Goal: Information Seeking & Learning: Check status

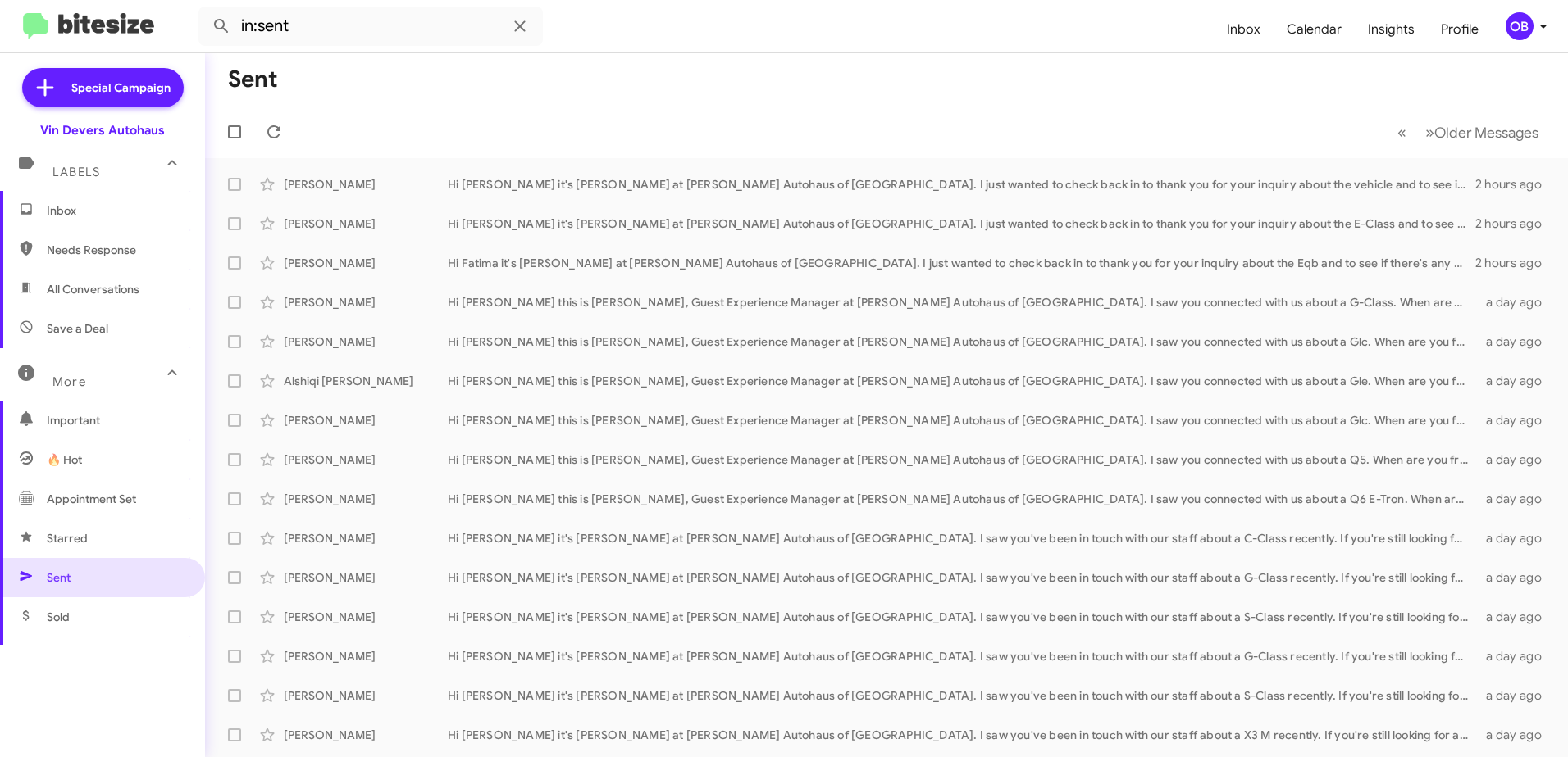
click at [80, 221] on span "Inbox" at bounding box center [102, 210] width 205 height 39
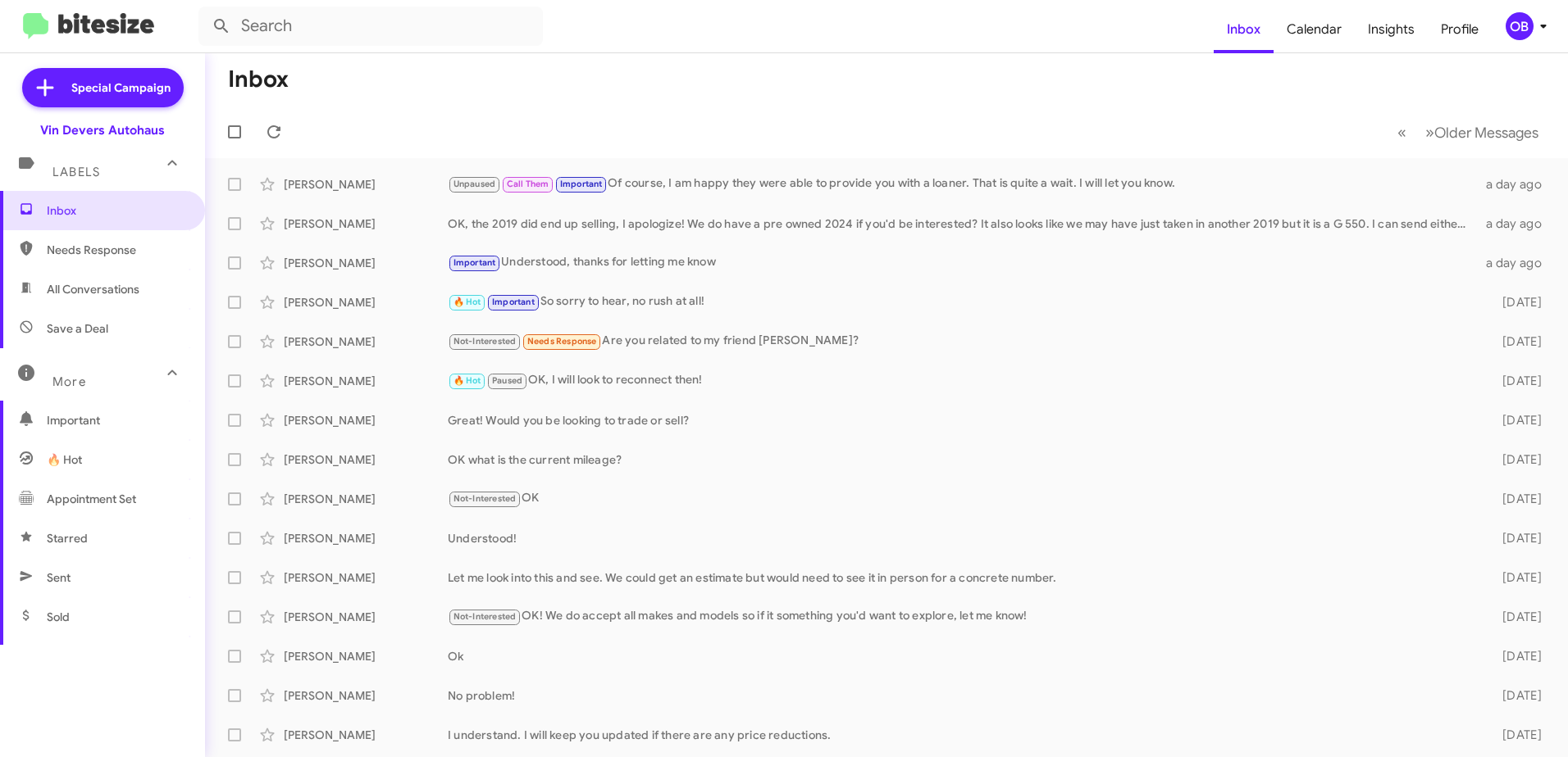
click at [92, 288] on span "All Conversations" at bounding box center [93, 289] width 93 height 17
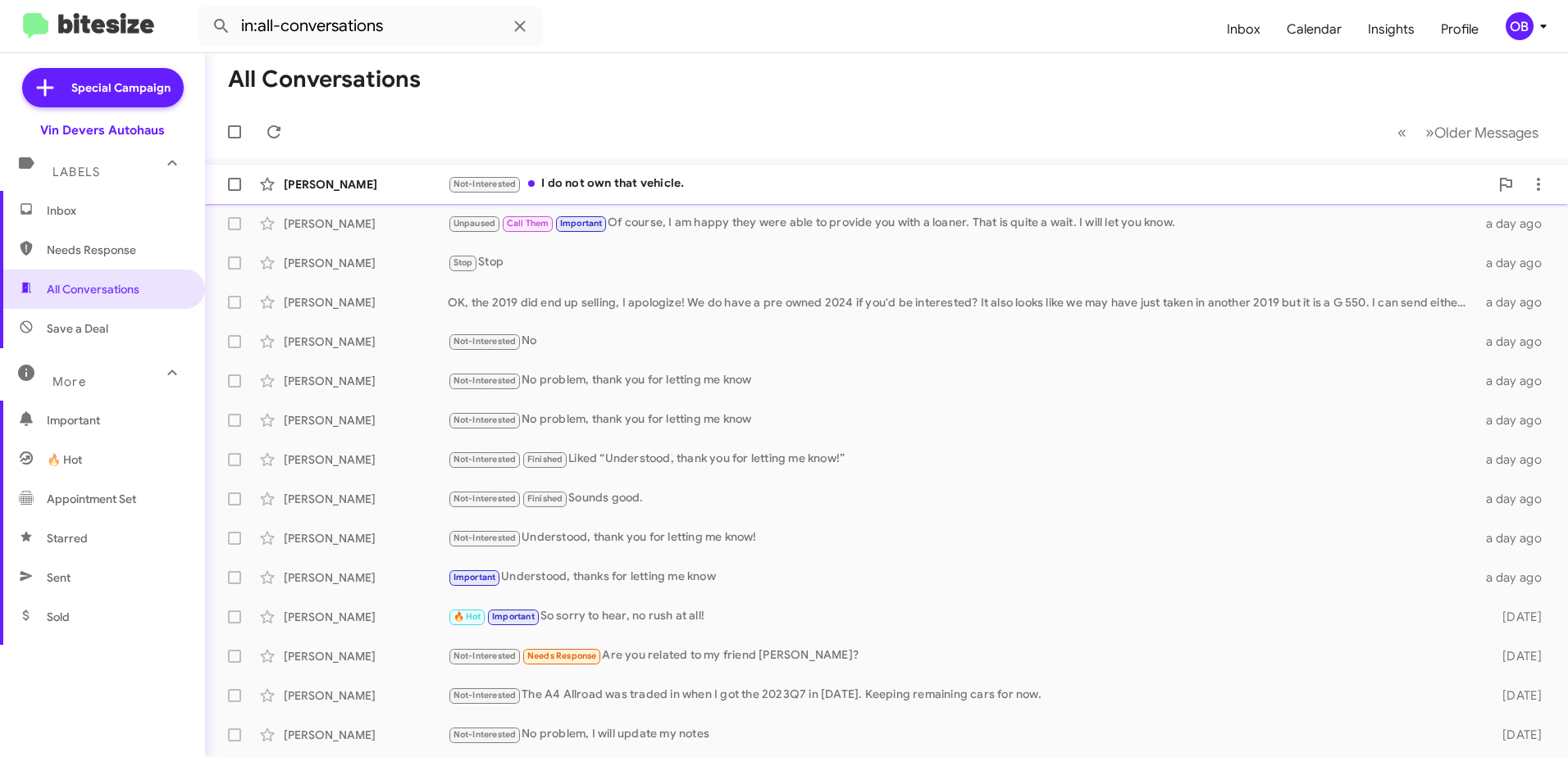
click at [692, 173] on div "[PERSON_NAME] Not-Interested I do not own that vehicle. 12 hours ago" at bounding box center [887, 184] width 1337 height 33
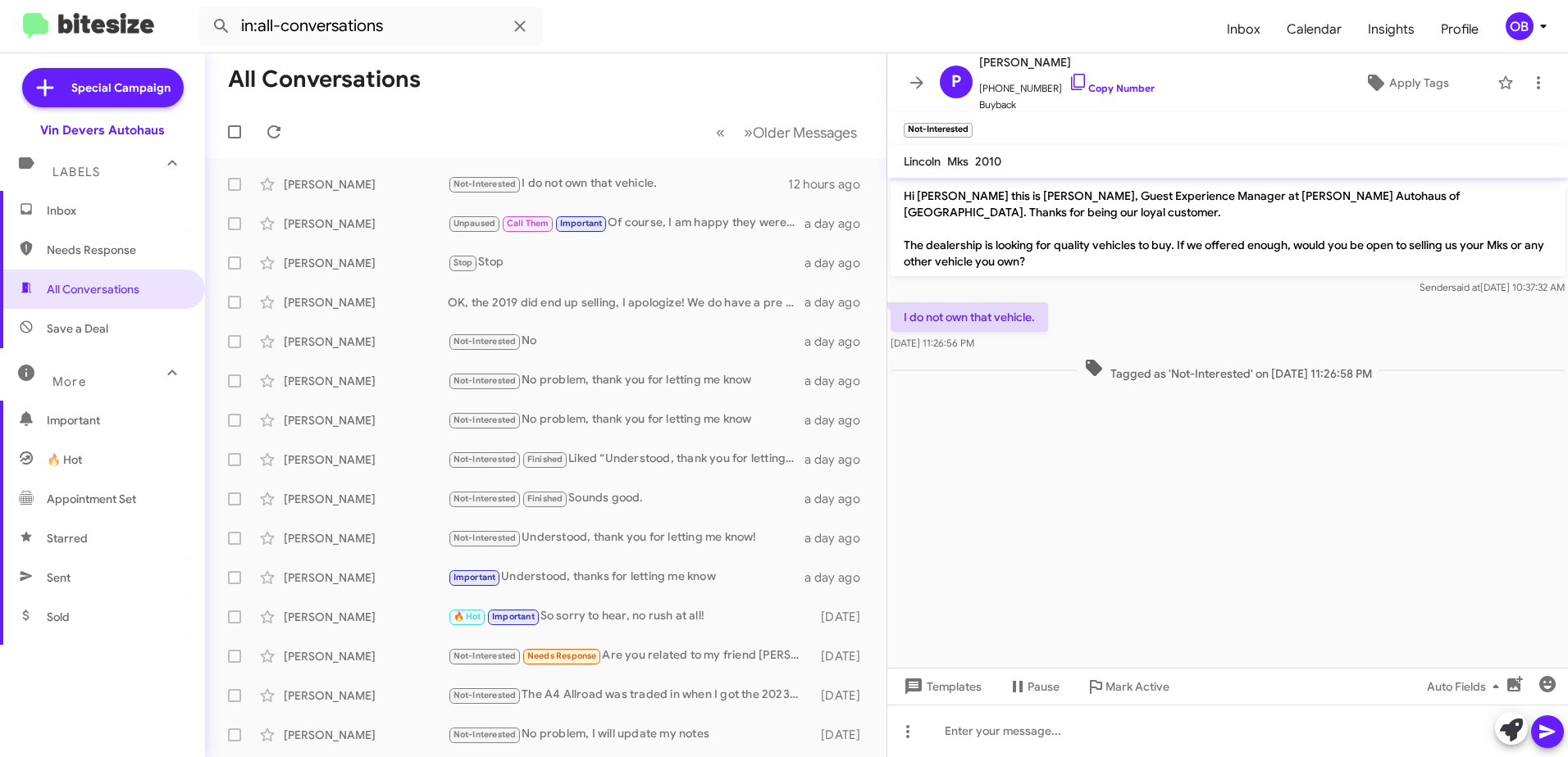
click at [107, 340] on span "Save a Deal" at bounding box center [102, 328] width 205 height 39
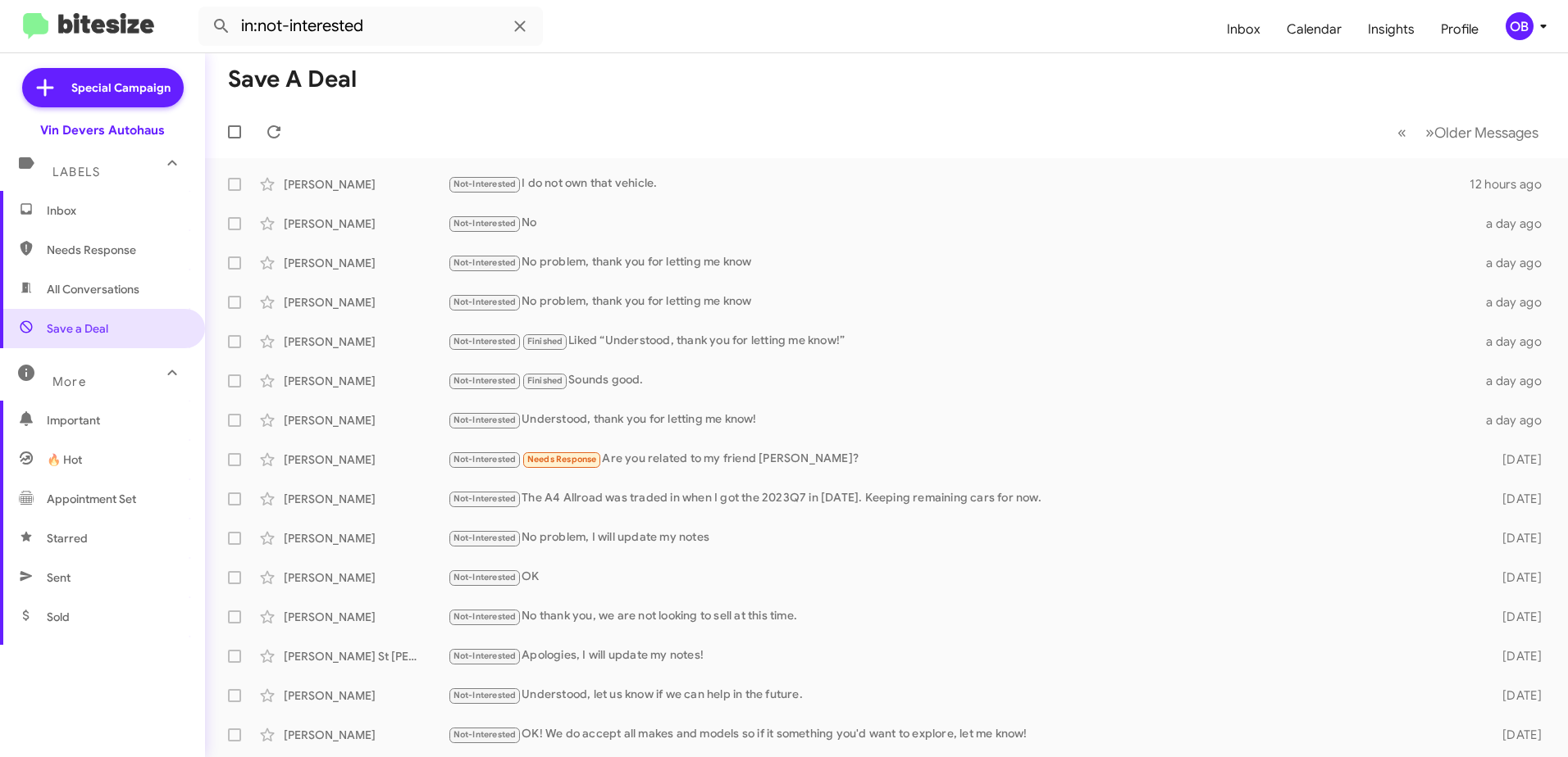
click at [109, 303] on span "All Conversations" at bounding box center [102, 289] width 205 height 39
type input "in:all-conversations"
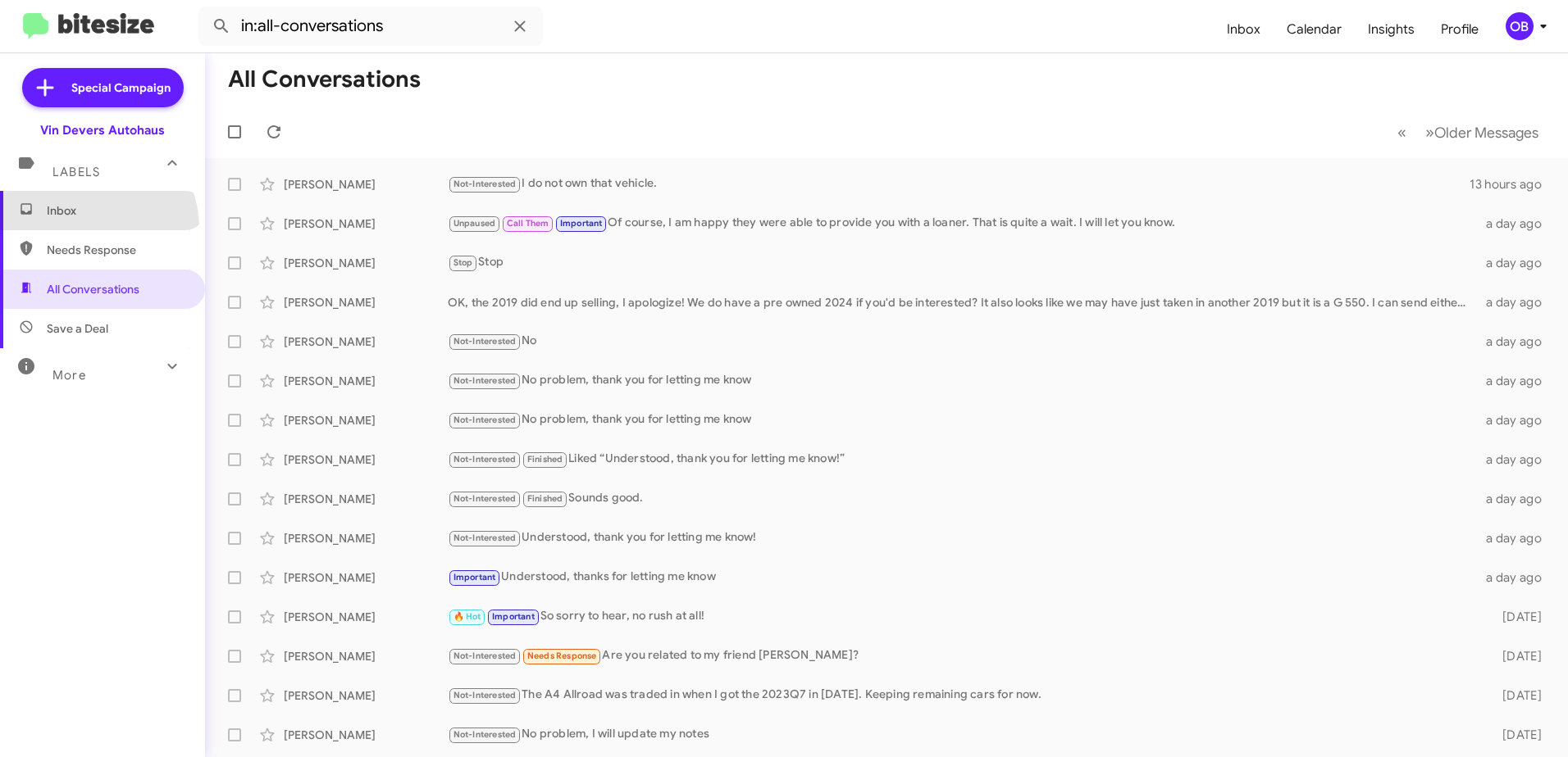
click at [89, 228] on span "Inbox" at bounding box center [102, 210] width 205 height 39
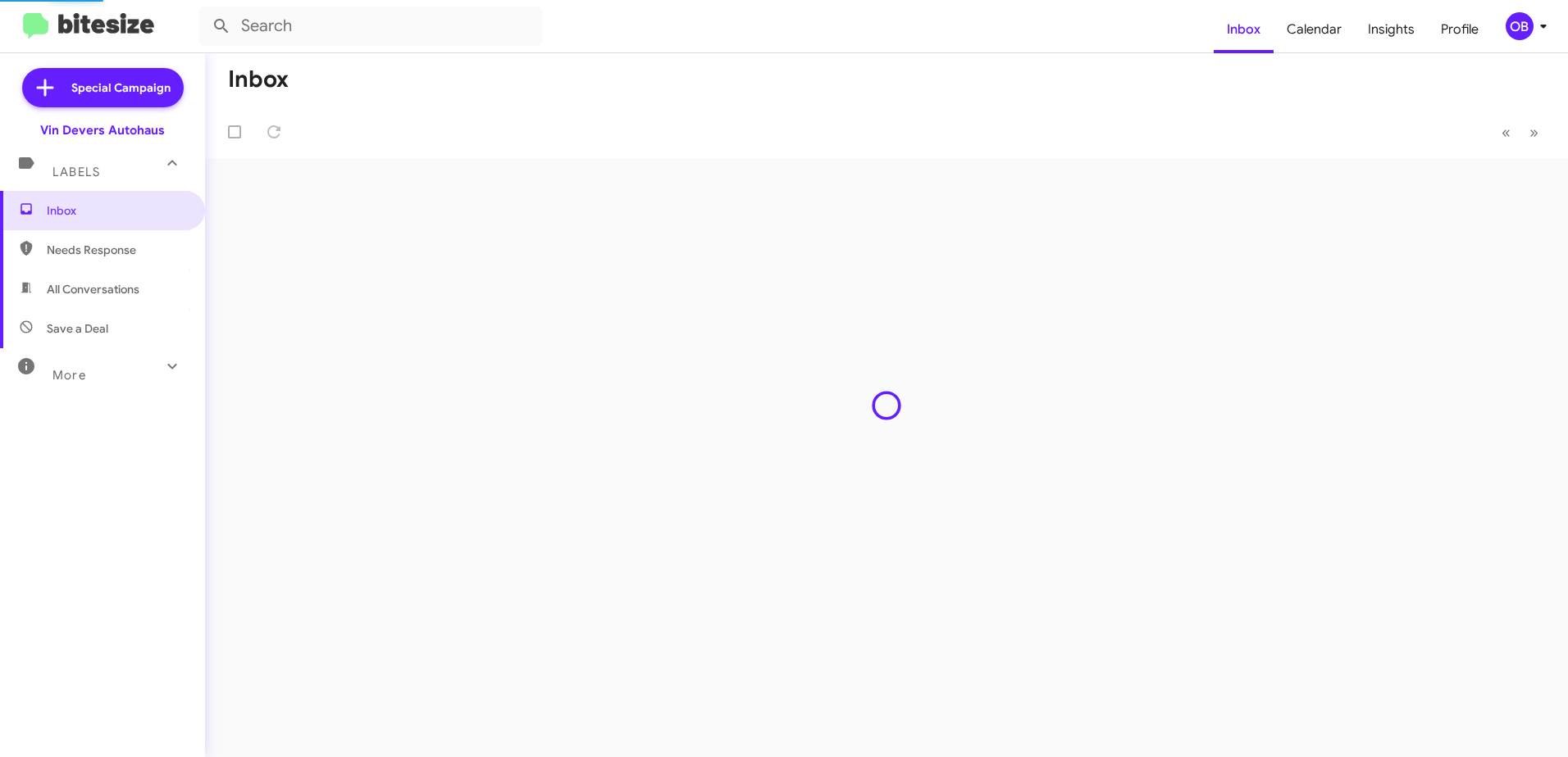
click at [100, 290] on span "All Conversations" at bounding box center [93, 289] width 93 height 17
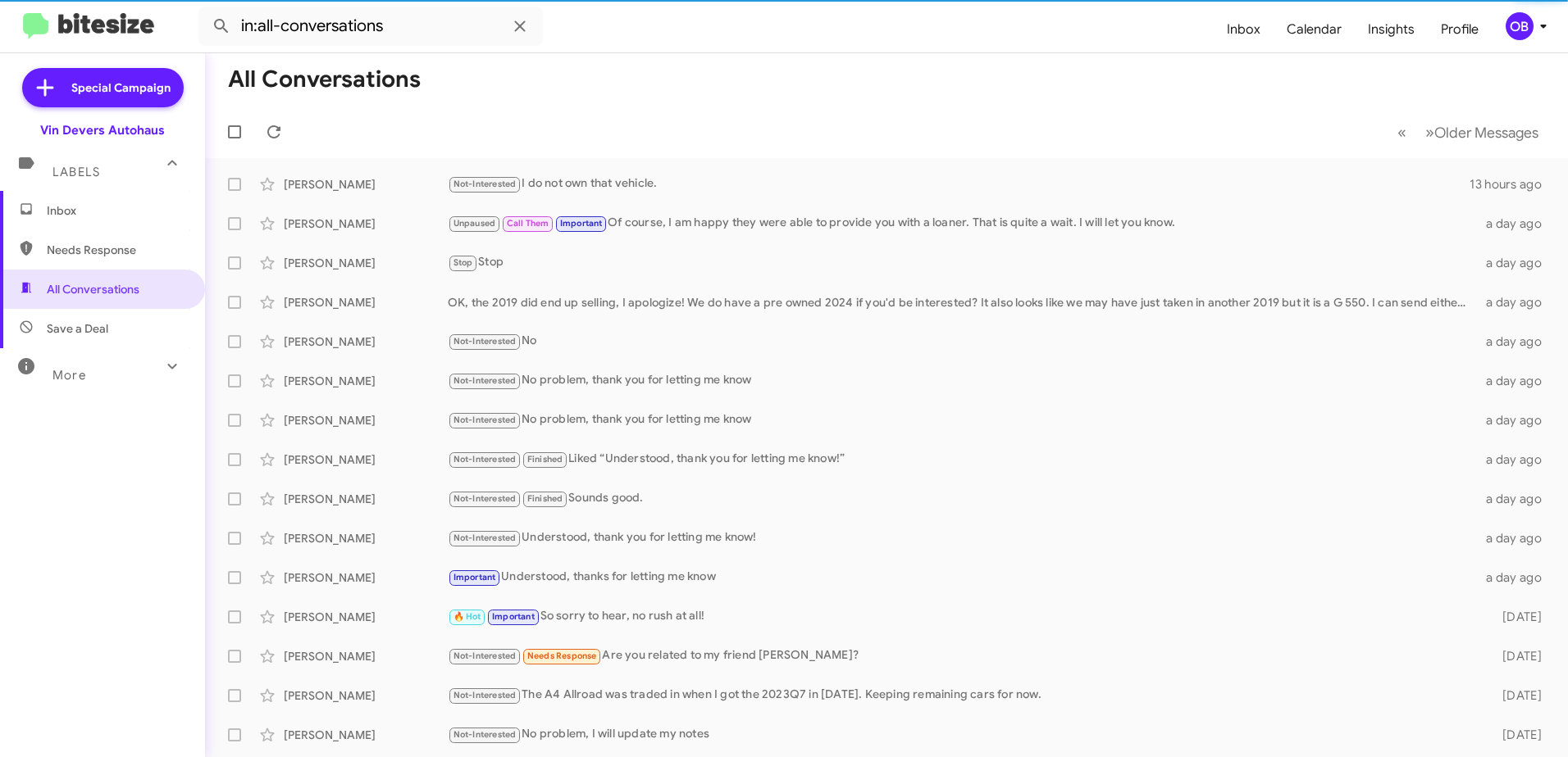
click at [106, 330] on span "Save a Deal" at bounding box center [77, 328] width 62 height 17
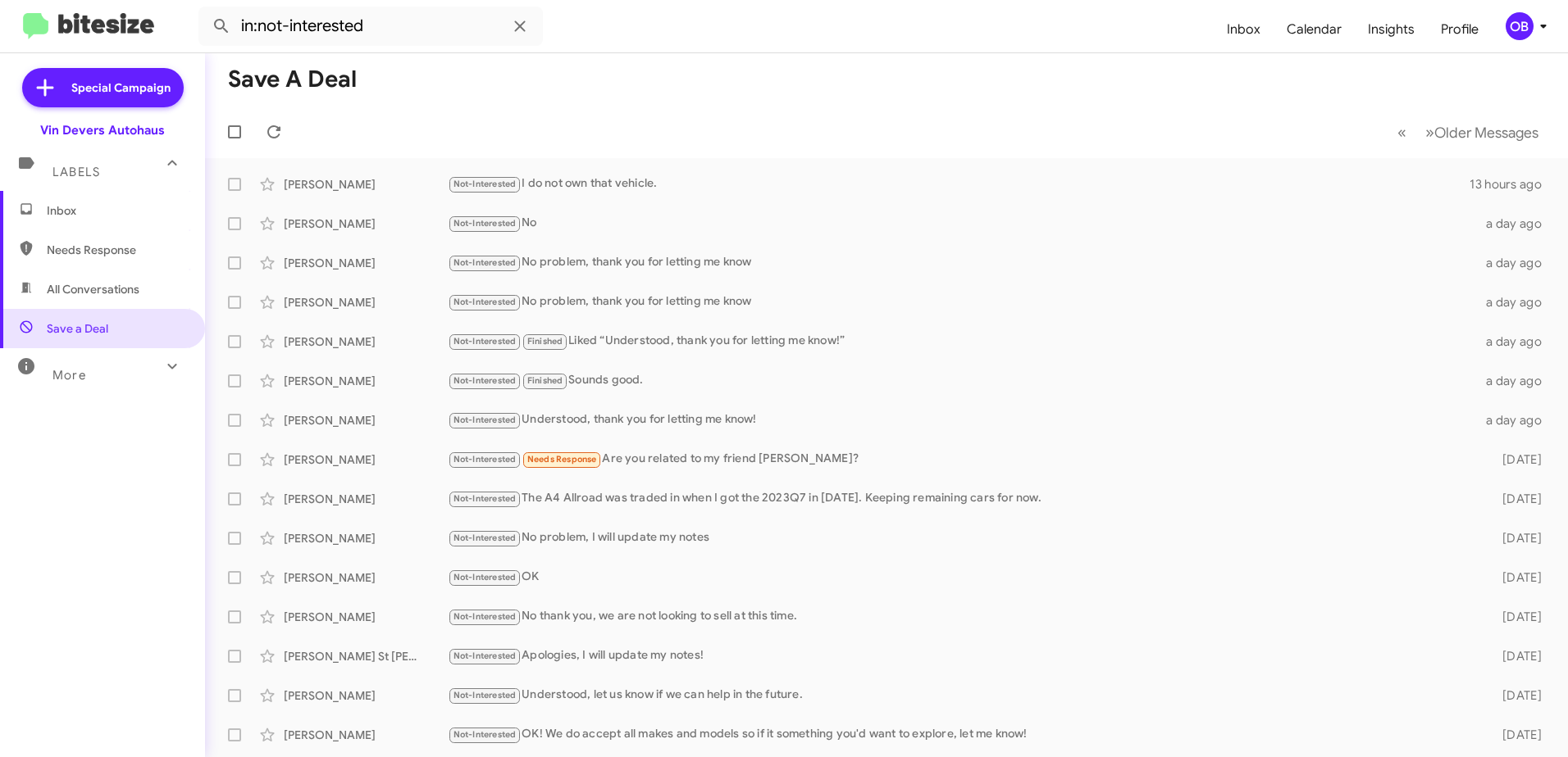
click at [125, 284] on span "All Conversations" at bounding box center [93, 289] width 93 height 17
type input "in:all-conversations"
